Goal: Communication & Community: Ask a question

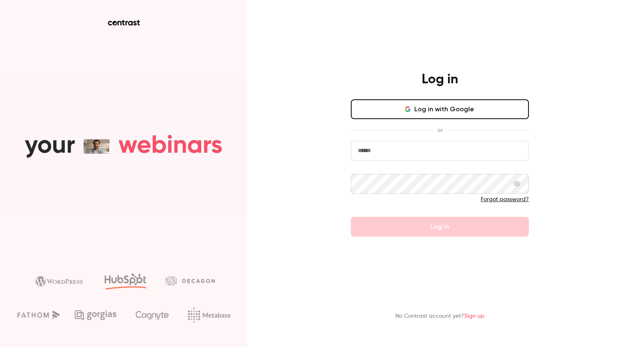
type input "**********"
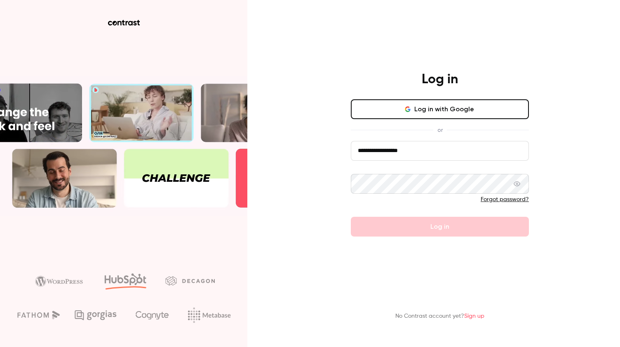
click at [390, 228] on form "**********" at bounding box center [440, 189] width 178 height 96
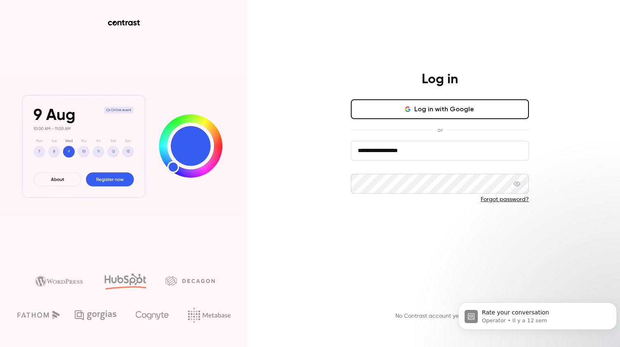
click at [390, 228] on button "Log in" at bounding box center [440, 227] width 178 height 20
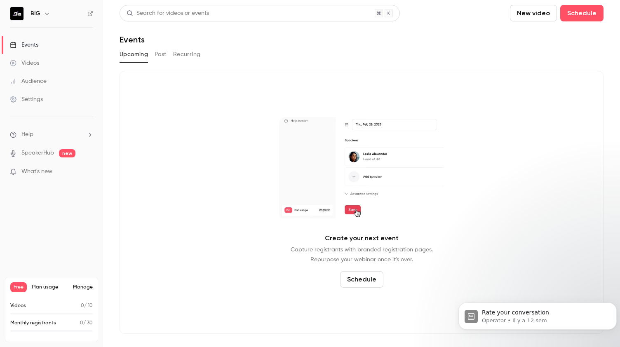
click at [157, 52] on button "Past" at bounding box center [161, 54] width 12 height 13
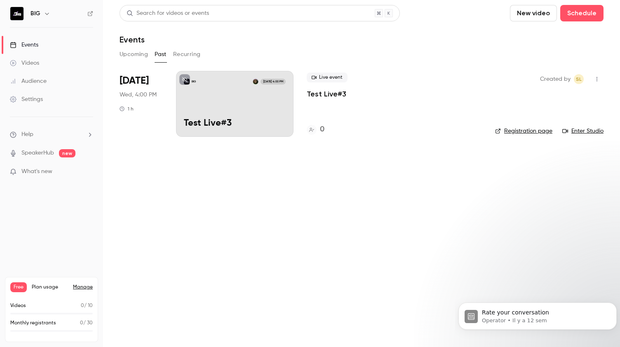
click at [29, 80] on div "Audience" at bounding box center [28, 81] width 37 height 8
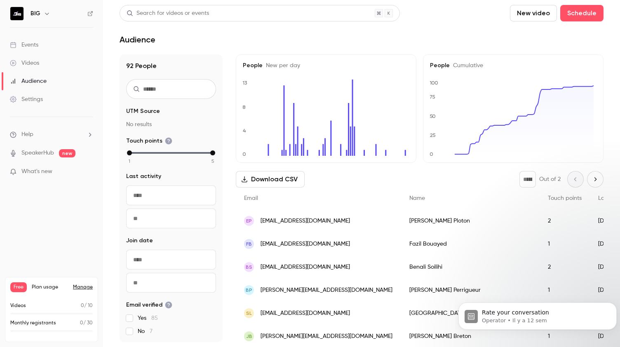
click at [29, 97] on div "Settings" at bounding box center [26, 99] width 33 height 8
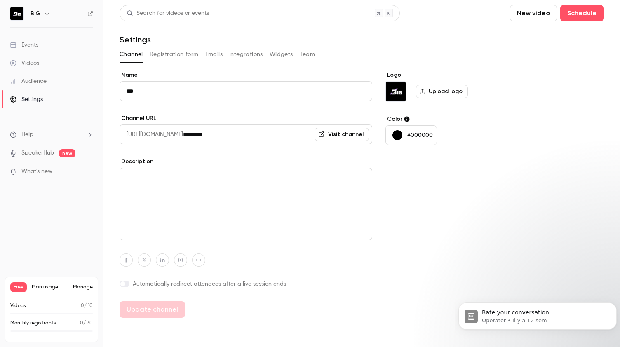
click at [31, 43] on div "Events" at bounding box center [24, 45] width 28 height 8
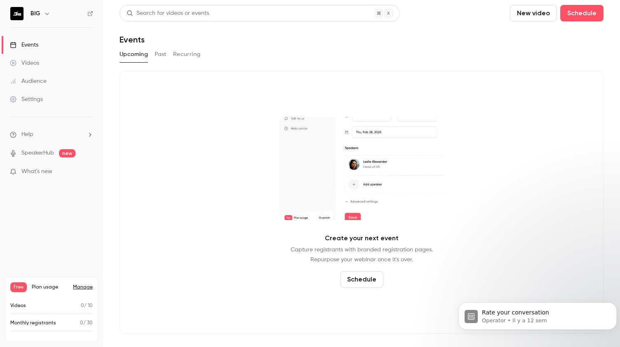
click at [202, 52] on div "Upcoming Past Recurring" at bounding box center [362, 54] width 484 height 13
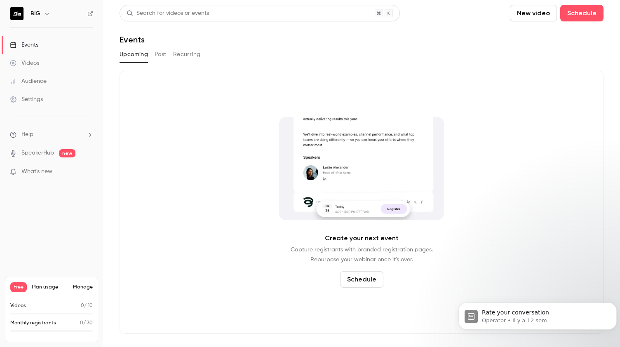
click at [177, 53] on button "Recurring" at bounding box center [187, 54] width 28 height 13
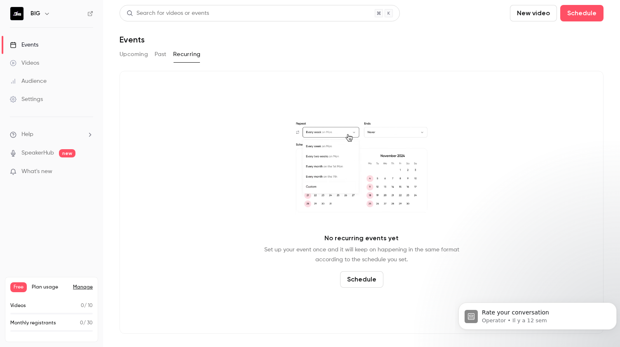
click at [160, 55] on button "Past" at bounding box center [161, 54] width 12 height 13
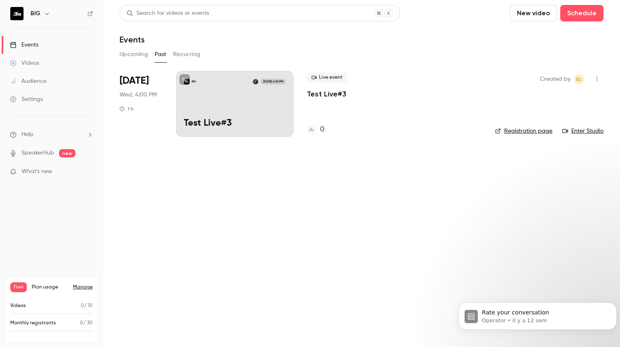
click at [136, 53] on button "Upcoming" at bounding box center [134, 54] width 28 height 13
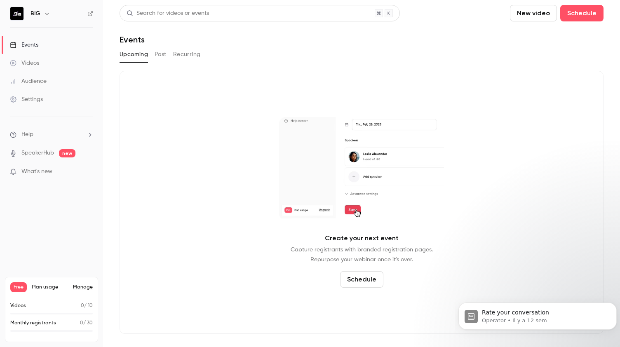
click at [185, 53] on button "Recurring" at bounding box center [187, 54] width 28 height 13
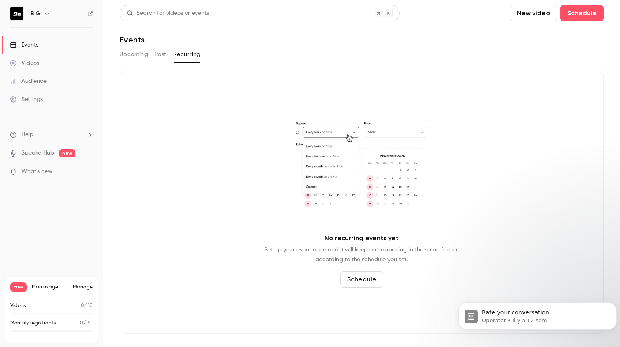
click at [60, 62] on link "Videos" at bounding box center [51, 63] width 103 height 18
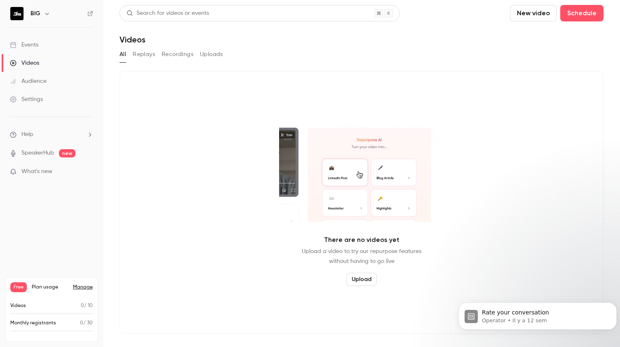
click at [143, 55] on button "Replays" at bounding box center [144, 54] width 22 height 13
click at [163, 54] on button "Recordings" at bounding box center [178, 54] width 32 height 13
click at [216, 54] on button "Uploads" at bounding box center [211, 54] width 23 height 13
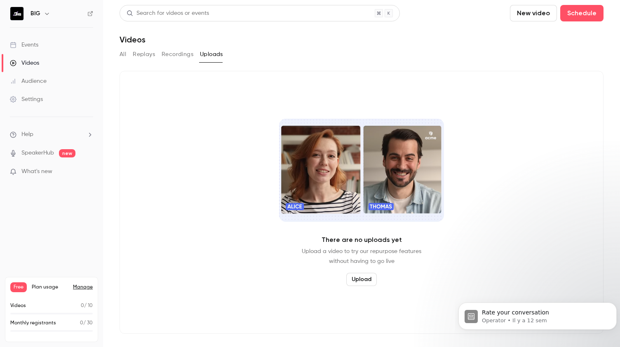
click at [43, 79] on div "Audience" at bounding box center [28, 81] width 37 height 8
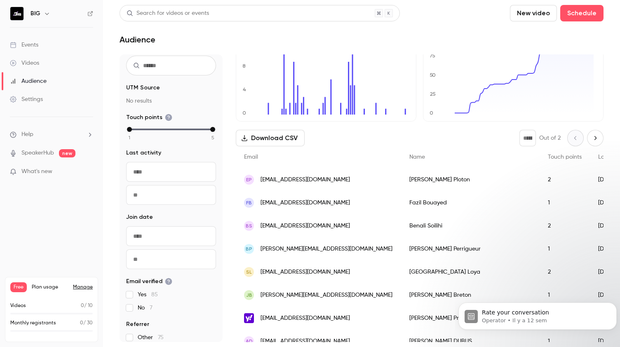
scroll to position [42, 0]
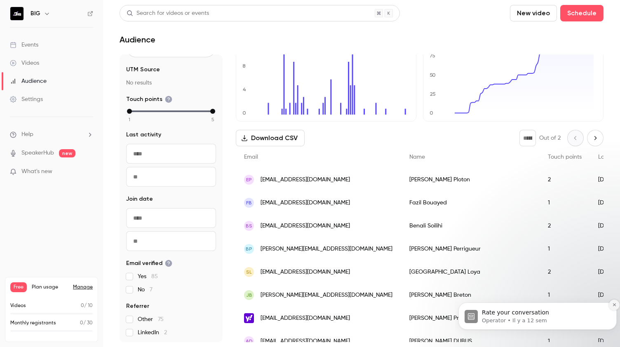
click at [611, 304] on button "Dismiss notification" at bounding box center [614, 305] width 11 height 11
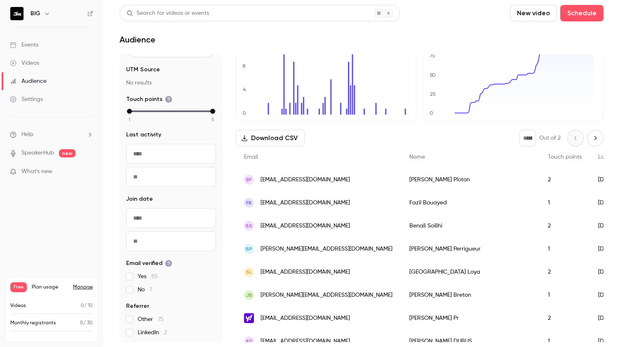
click at [591, 135] on icon "Next page" at bounding box center [595, 138] width 9 height 7
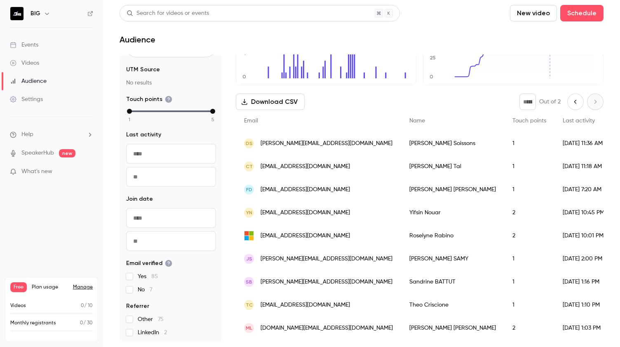
scroll to position [0, 0]
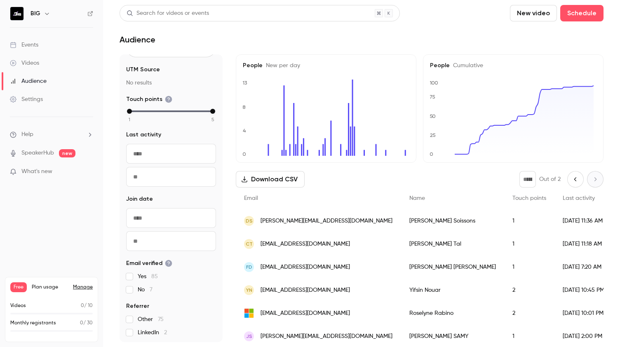
click at [571, 182] on icon "Previous page" at bounding box center [575, 179] width 9 height 7
type input "*"
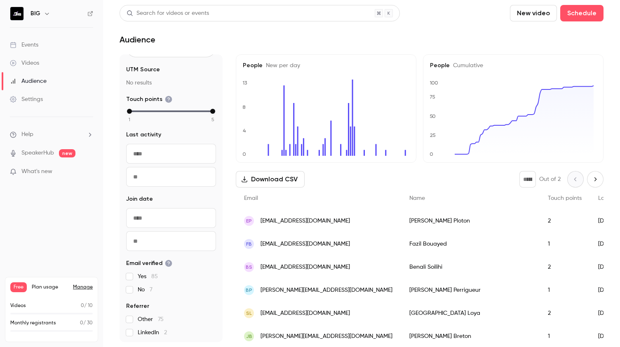
click at [44, 100] on link "Settings" at bounding box center [51, 99] width 103 height 18
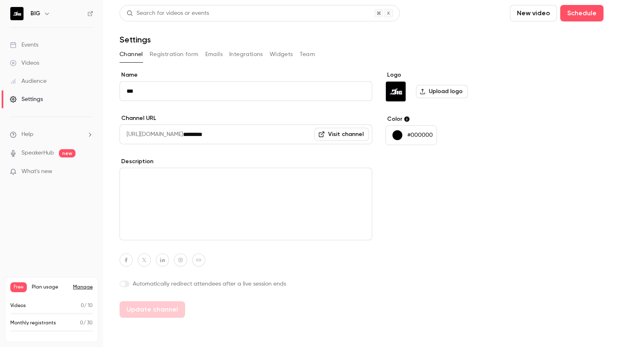
click at [38, 82] on div "Audience" at bounding box center [28, 81] width 37 height 8
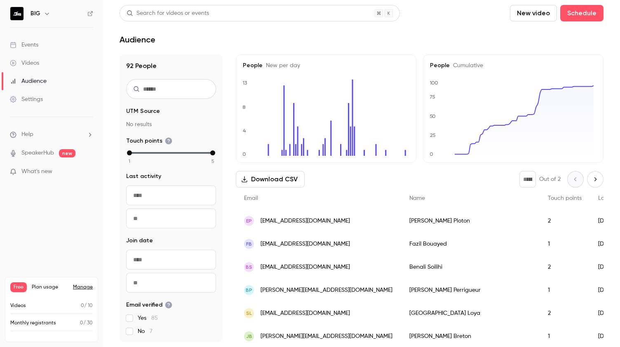
click at [36, 64] on div "Videos" at bounding box center [24, 63] width 29 height 8
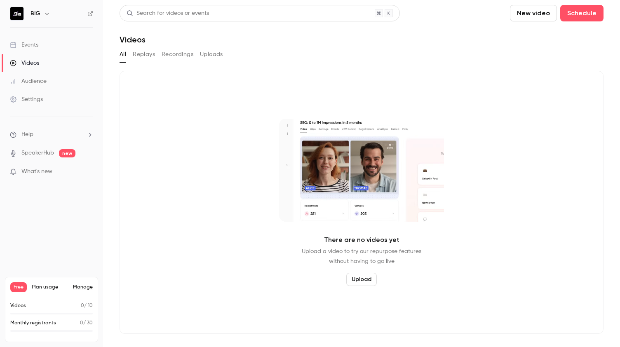
click at [23, 42] on div "Events" at bounding box center [24, 45] width 28 height 8
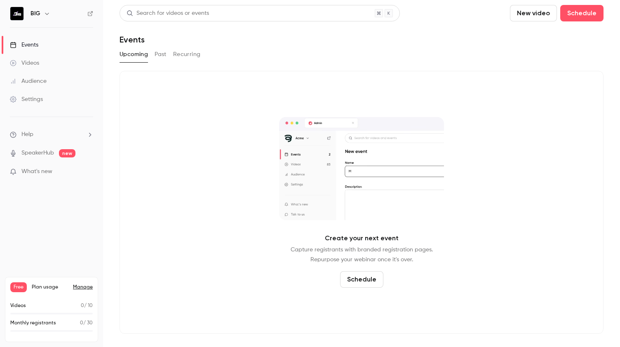
click at [40, 12] on h6 "BIG" at bounding box center [36, 13] width 10 height 8
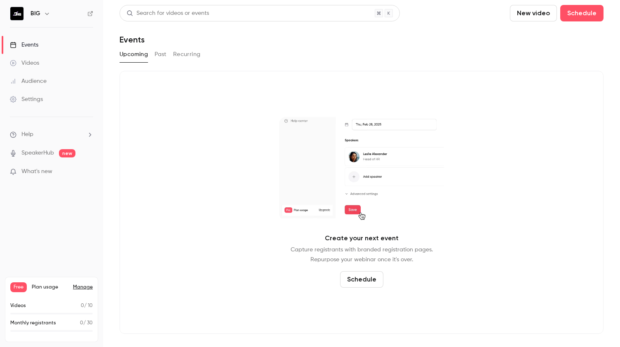
click at [47, 14] on icon "button" at bounding box center [47, 14] width 4 height 2
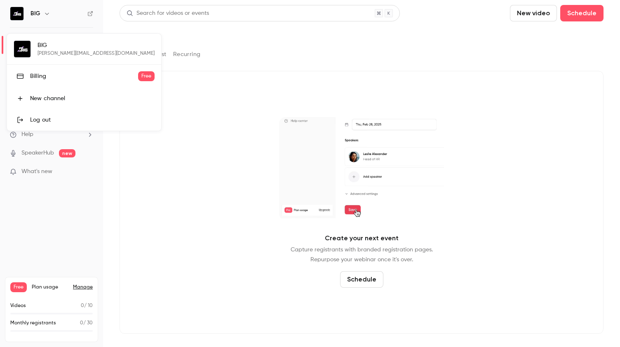
click at [47, 14] on div at bounding box center [310, 173] width 620 height 347
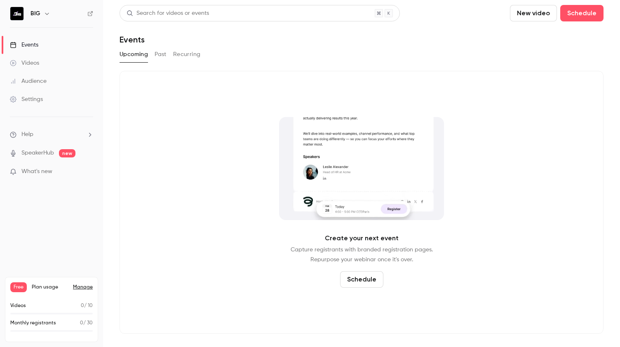
click at [186, 56] on button "Recurring" at bounding box center [187, 54] width 28 height 13
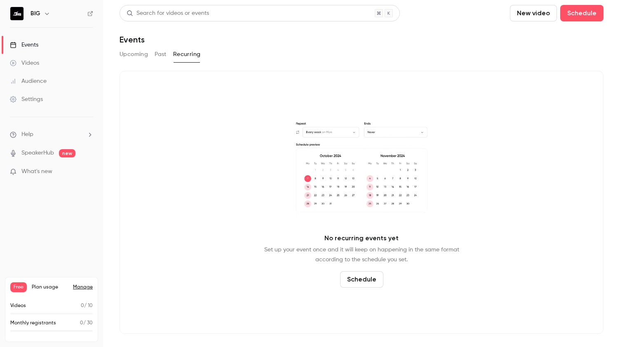
click at [160, 52] on button "Past" at bounding box center [161, 54] width 12 height 13
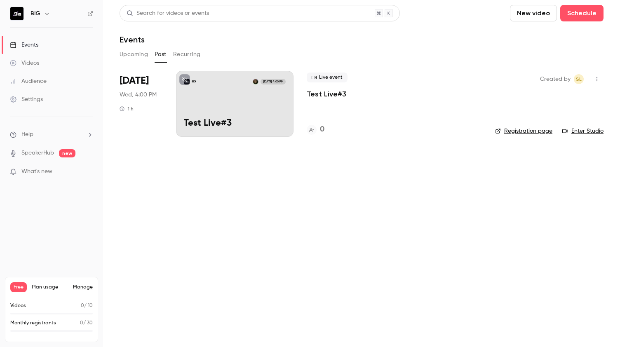
click at [60, 225] on nav "BIG Events Videos Audience Settings Help SpeakerHub new What's new Free Plan us…" at bounding box center [51, 173] width 103 height 347
click at [27, 97] on div "Settings" at bounding box center [26, 99] width 33 height 8
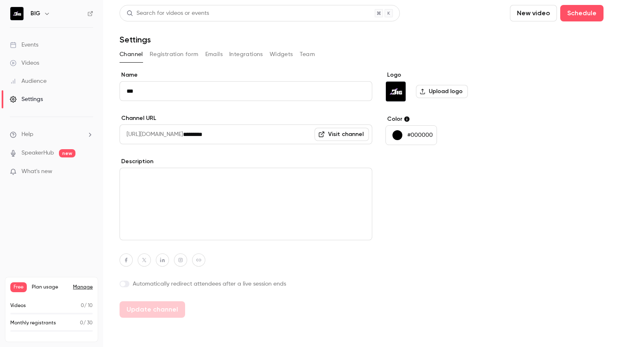
click at [37, 136] on li "Help" at bounding box center [51, 134] width 83 height 9
click at [132, 125] on link "Talk to [GEOGRAPHIC_DATA]" at bounding box center [152, 125] width 90 height 22
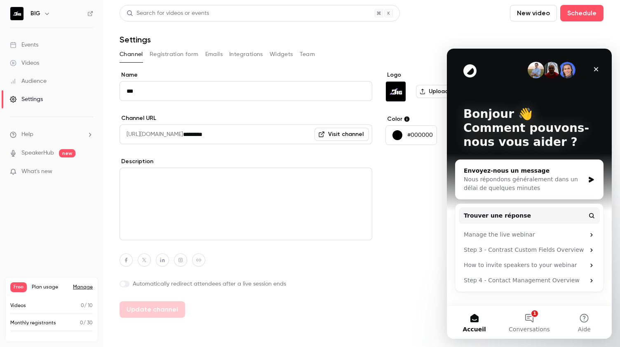
click at [507, 172] on div "Envoyez-nous un message" at bounding box center [524, 171] width 121 height 9
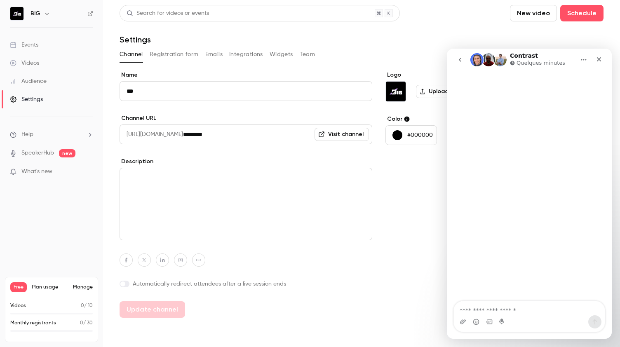
click at [472, 300] on div "Intercom Messenger" at bounding box center [529, 205] width 165 height 268
type textarea "**********"
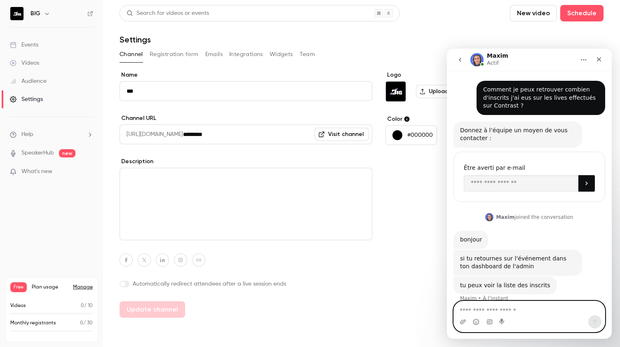
scroll to position [10, 0]
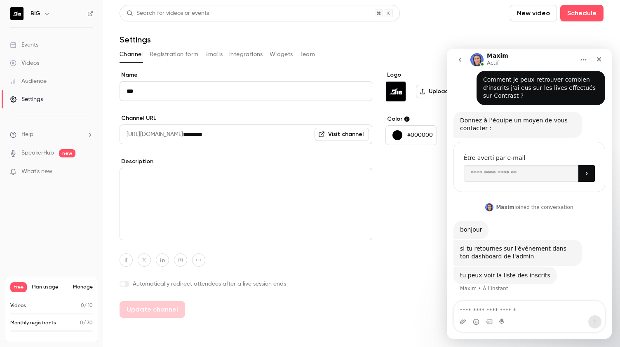
click at [26, 62] on div "Videos" at bounding box center [24, 63] width 29 height 8
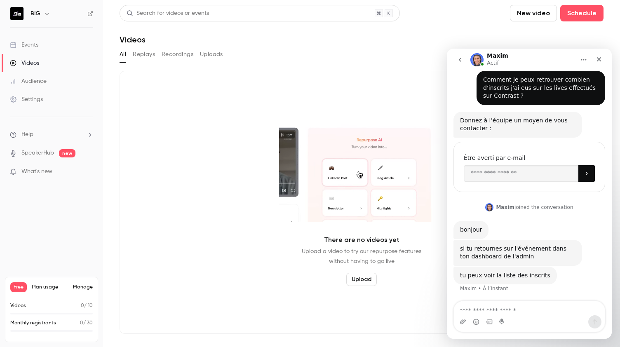
click at [49, 48] on link "Events" at bounding box center [51, 45] width 103 height 18
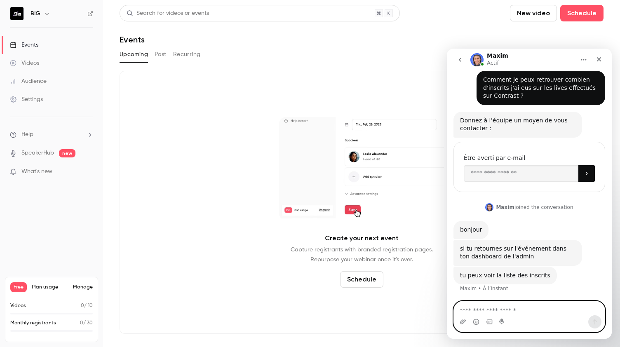
click at [500, 313] on textarea "Envoyer un message..." at bounding box center [529, 308] width 151 height 14
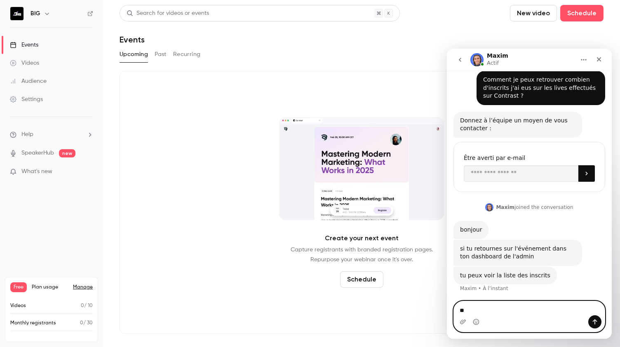
type textarea "*"
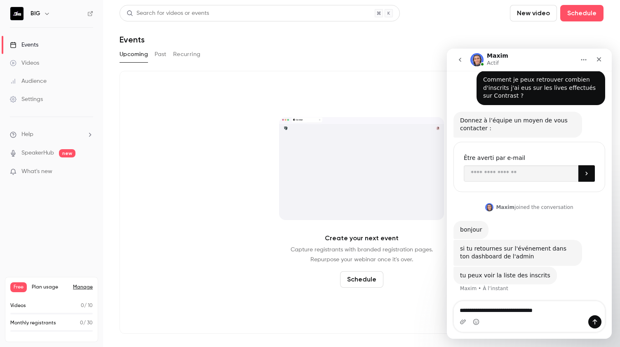
click at [161, 56] on button "Past" at bounding box center [161, 54] width 12 height 13
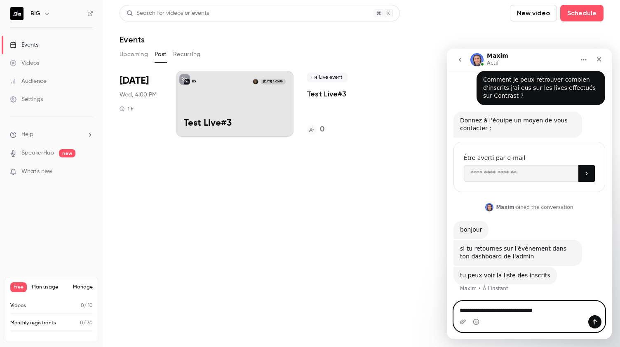
click at [559, 314] on textarea "**********" at bounding box center [529, 308] width 151 height 14
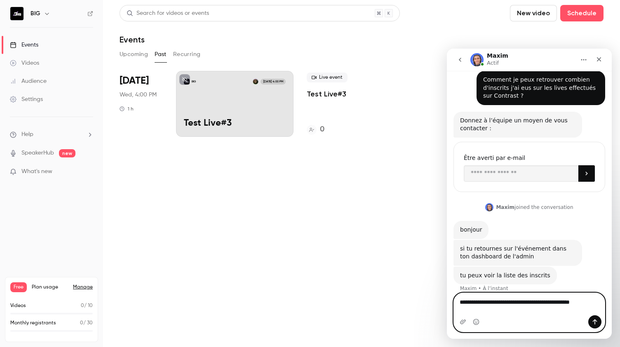
type textarea "**********"
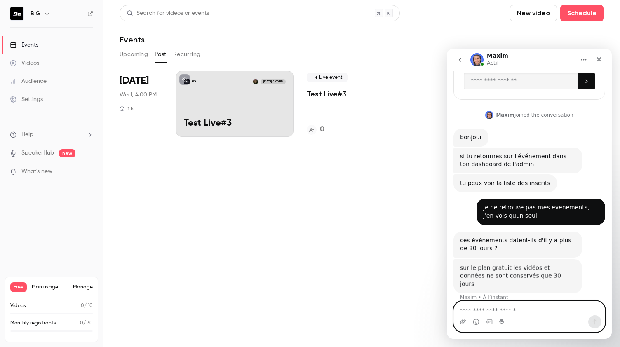
scroll to position [102, 0]
click at [509, 307] on textarea "Envoyer un message..." at bounding box center [529, 308] width 151 height 14
type textarea "*"
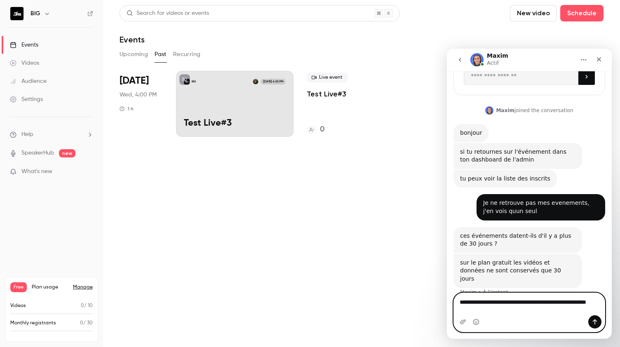
scroll to position [110, 0]
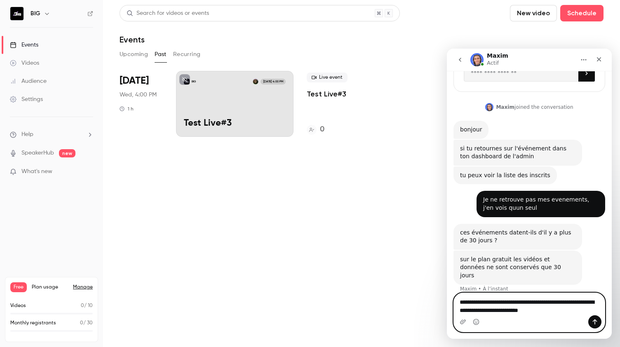
type textarea "**********"
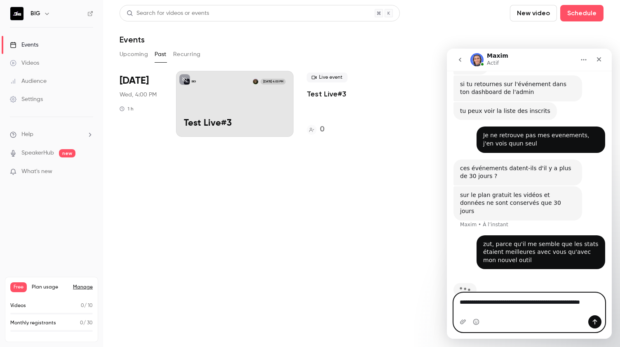
scroll to position [183, 0]
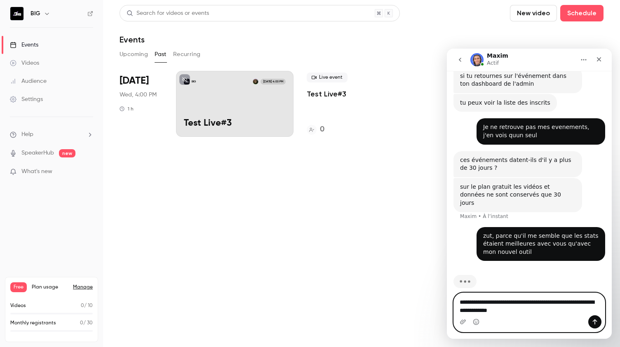
type textarea "**********"
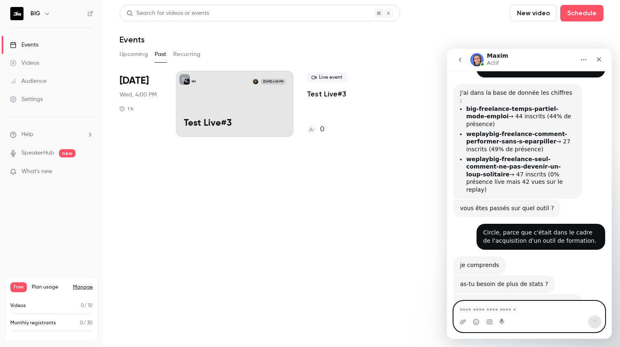
scroll to position [456, 0]
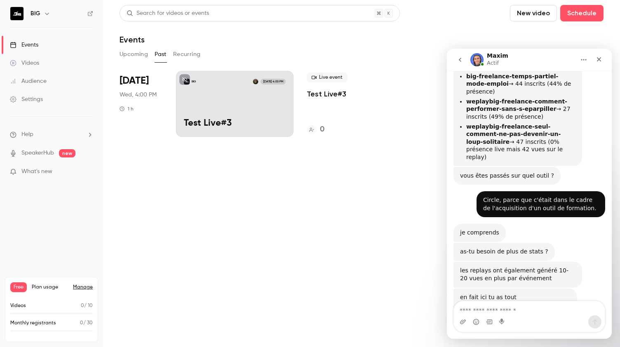
click at [496, 301] on img "Maxim dit…" at bounding box center [515, 310] width 110 height 18
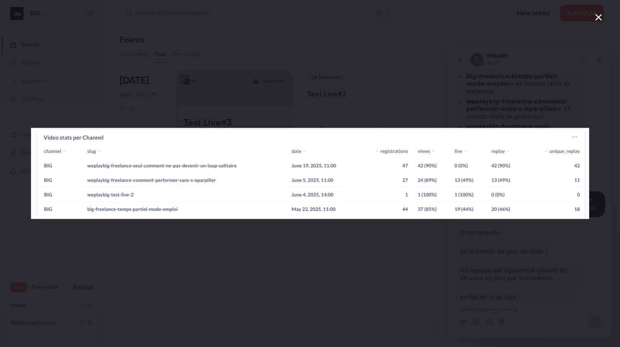
scroll to position [0, 0]
drag, startPoint x: 243, startPoint y: 181, endPoint x: 407, endPoint y: 180, distance: 163.6
click at [407, 180] on img "Fermer" at bounding box center [310, 173] width 558 height 91
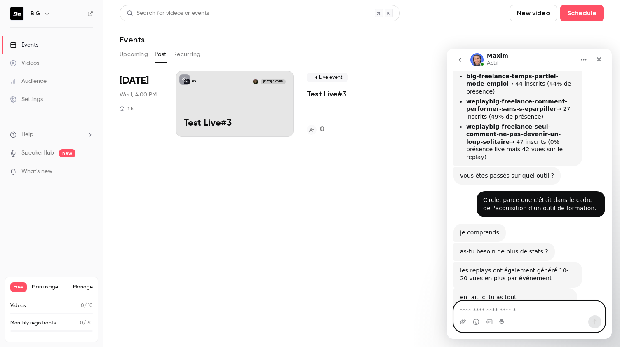
click at [544, 302] on textarea "Envoyer un message..." at bounding box center [529, 308] width 151 height 14
click at [486, 309] on textarea "Envoyer un message..." at bounding box center [529, 308] width 151 height 14
type textarea "*"
type textarea "**********"
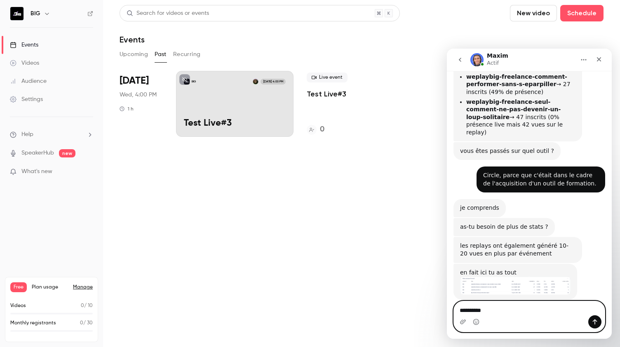
type textarea "**********"
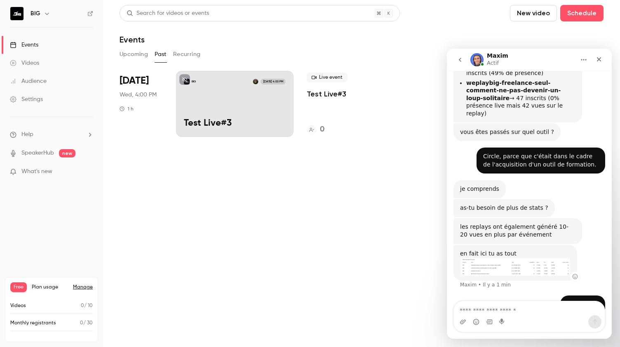
click at [510, 258] on img "Maxim dit…" at bounding box center [515, 267] width 110 height 18
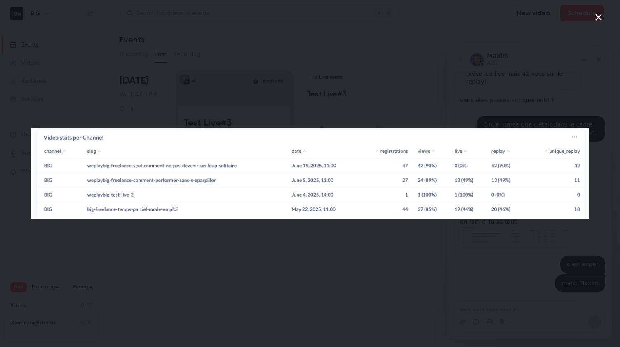
scroll to position [532, 0]
click at [393, 99] on div "Intercom Messenger" at bounding box center [310, 173] width 620 height 347
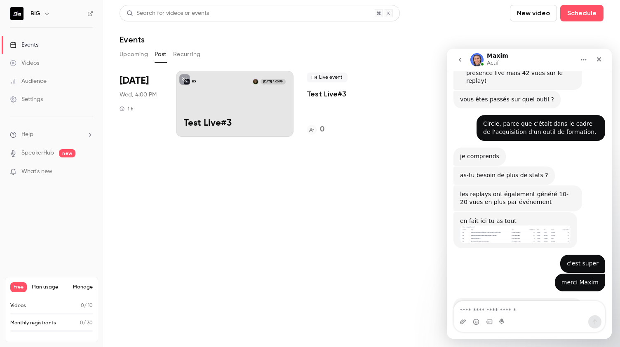
click at [37, 79] on div "Audience" at bounding box center [28, 81] width 37 height 8
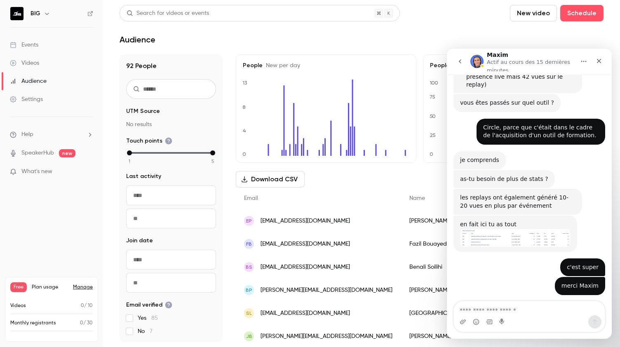
scroll to position [536, 0]
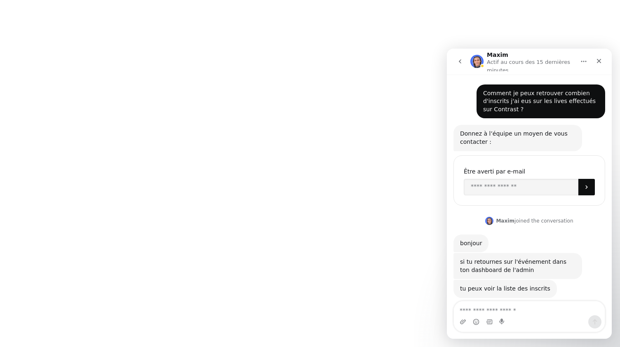
scroll to position [536, 0]
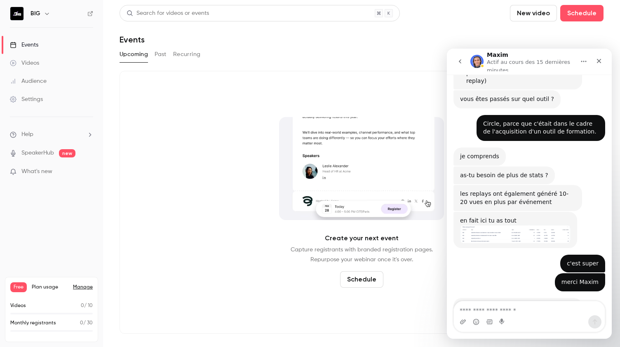
click at [459, 62] on icon "go back" at bounding box center [460, 61] width 7 height 7
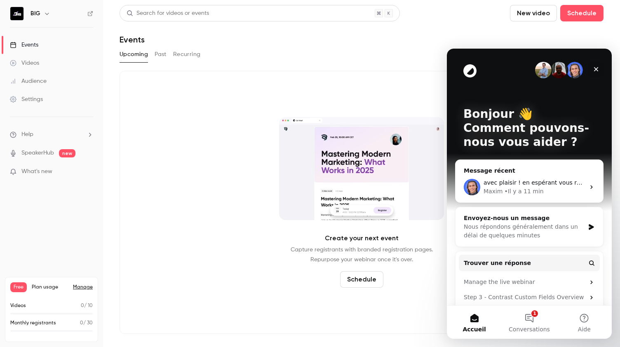
click at [594, 67] on icon "Fermer" at bounding box center [596, 69] width 7 height 7
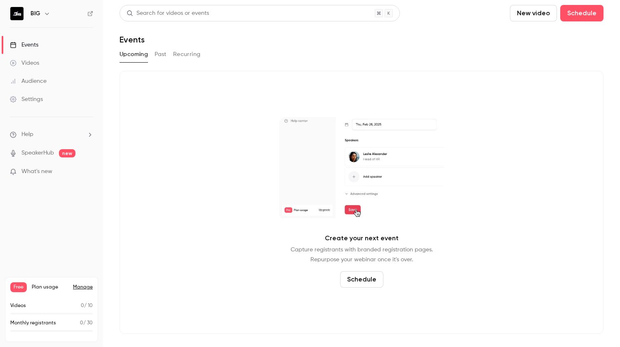
click at [82, 288] on link "Manage" at bounding box center [83, 287] width 20 height 7
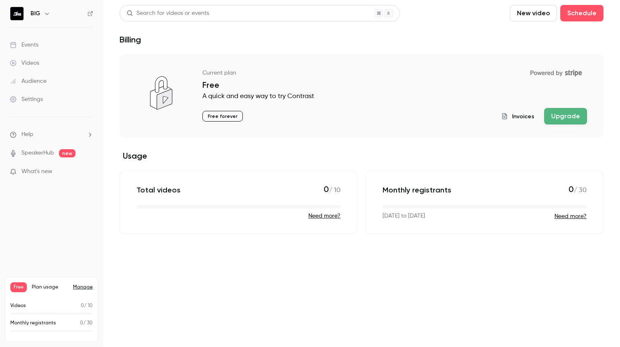
click at [19, 288] on span "Free" at bounding box center [18, 287] width 16 height 10
click at [570, 114] on button "Upgrade" at bounding box center [565, 116] width 43 height 16
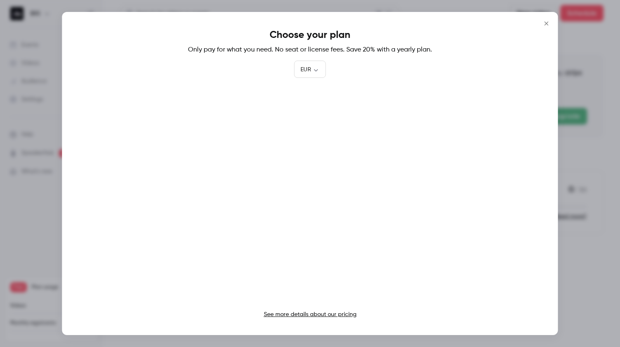
click at [308, 312] on link "See more details about our pricing" at bounding box center [310, 315] width 93 height 6
